Goal: Task Accomplishment & Management: Complete application form

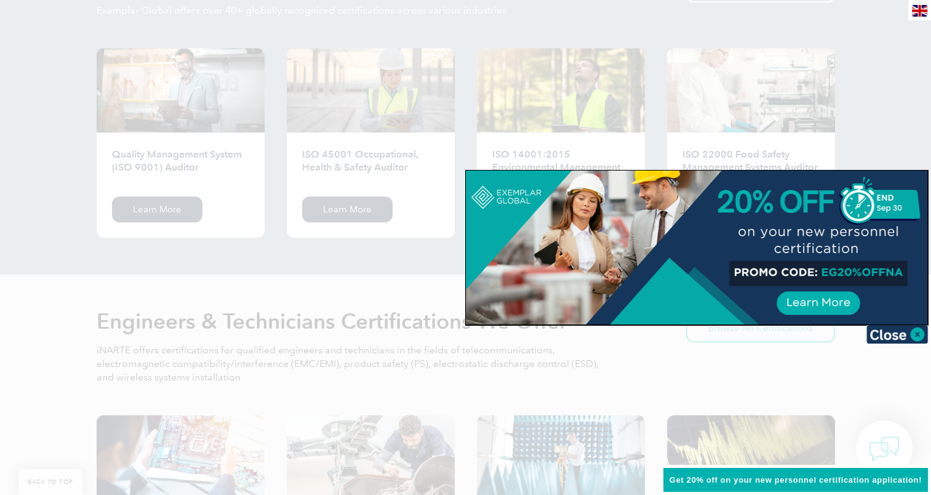
scroll to position [1292, 0]
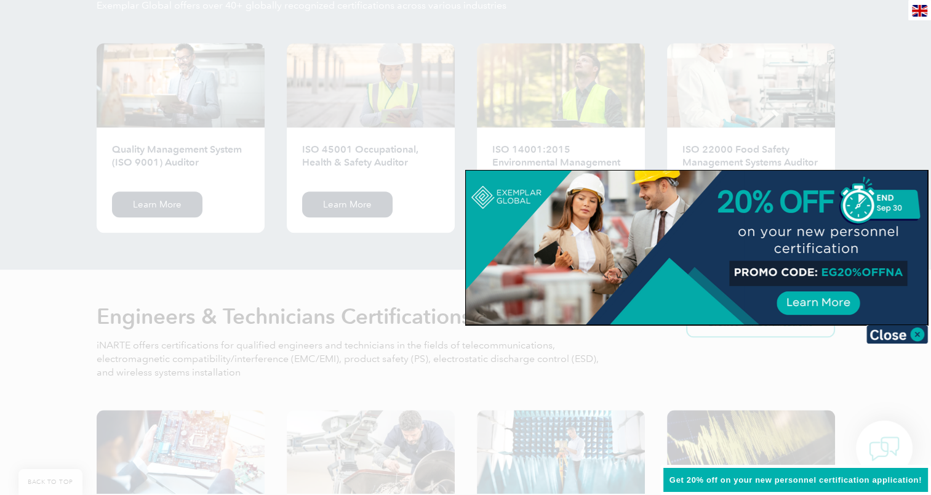
click at [909, 330] on img at bounding box center [897, 334] width 62 height 18
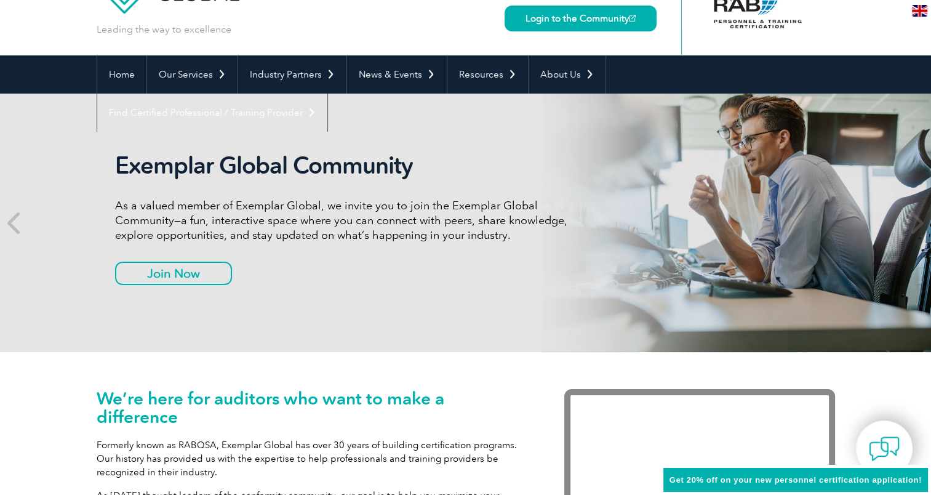
scroll to position [0, 0]
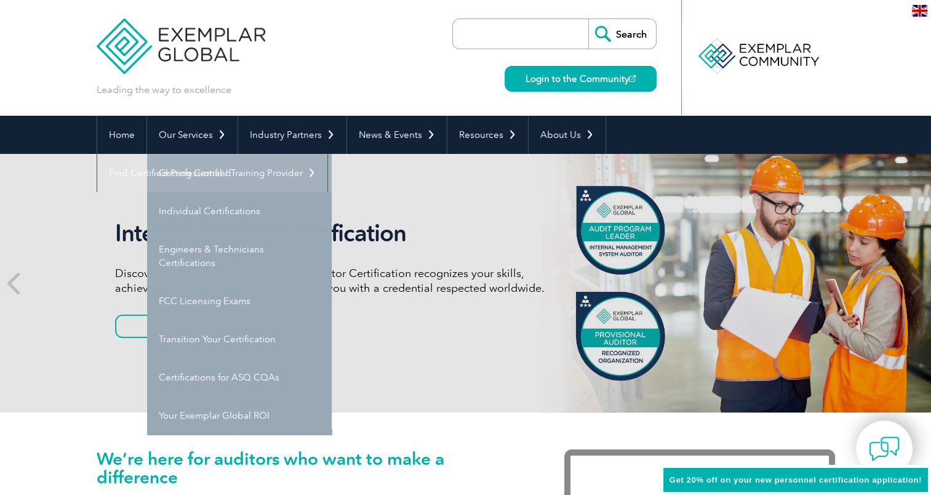
click at [194, 185] on link "Getting Certified" at bounding box center [239, 173] width 185 height 38
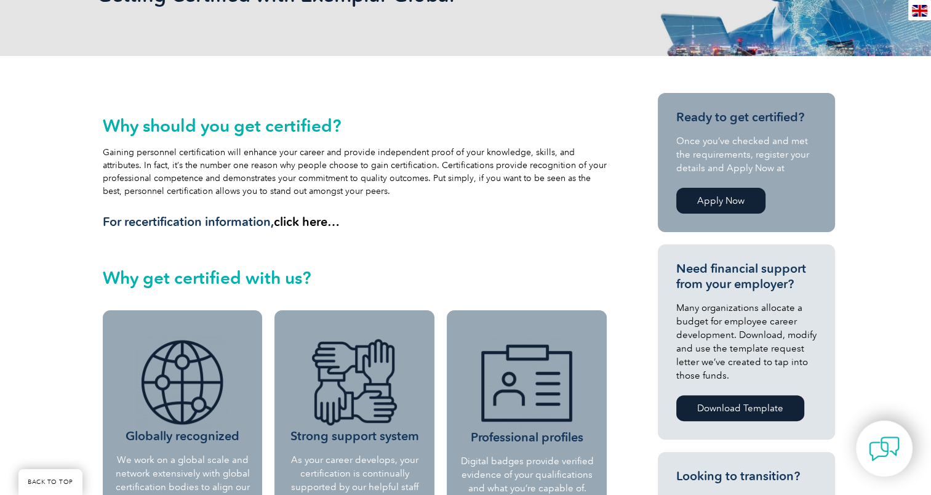
scroll to position [220, 0]
click at [748, 195] on link "Apply Now" at bounding box center [720, 201] width 89 height 26
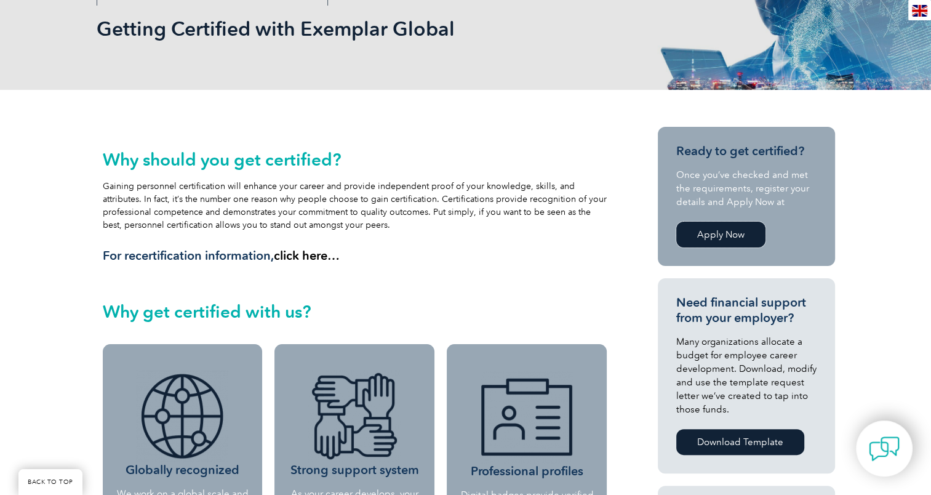
scroll to position [185, 0]
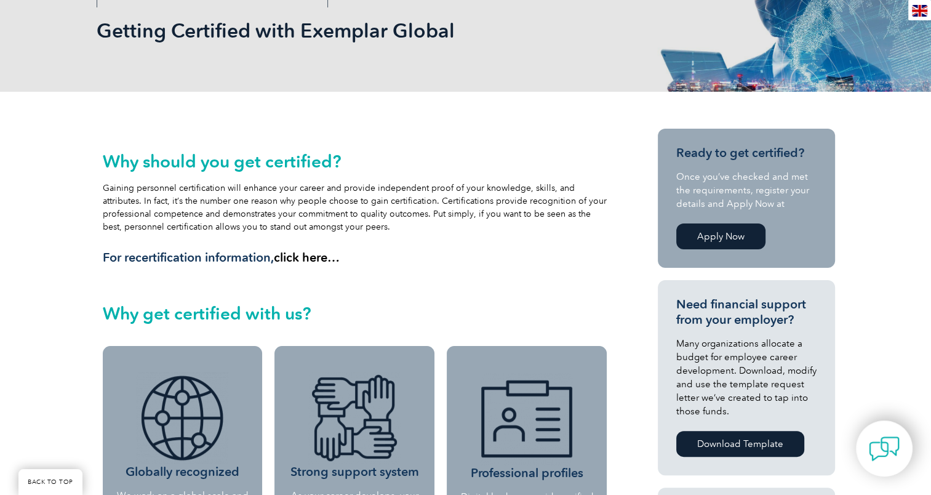
click at [741, 231] on link "Apply Now" at bounding box center [720, 236] width 89 height 26
